Goal: Task Accomplishment & Management: Use online tool/utility

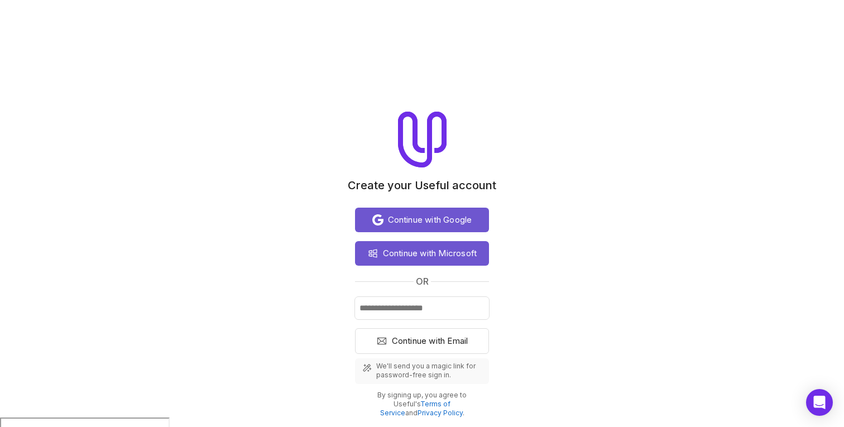
click at [237, 92] on body "Create your Useful account Continue with Google Continue with Microsoft or Cont…" at bounding box center [422, 252] width 844 height 504
click at [426, 215] on span "Continue with Google" at bounding box center [430, 219] width 84 height 13
